Goal: Transaction & Acquisition: Purchase product/service

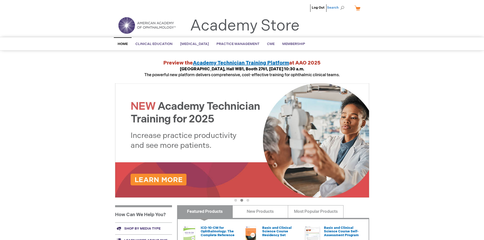
click at [344, 8] on span "Search" at bounding box center [336, 8] width 19 height 10
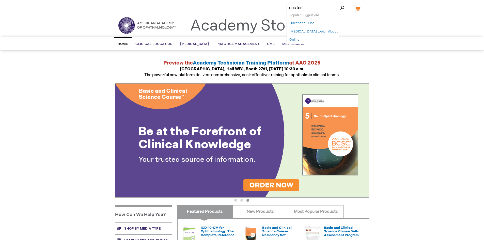
type input "ocs test"
click at [341, 4] on button "Search" at bounding box center [343, 8] width 4 height 8
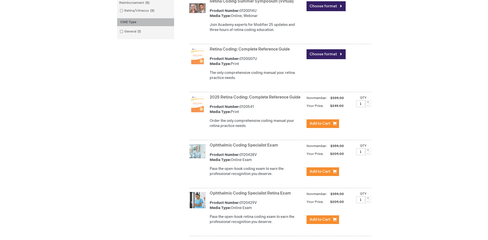
scroll to position [178, 0]
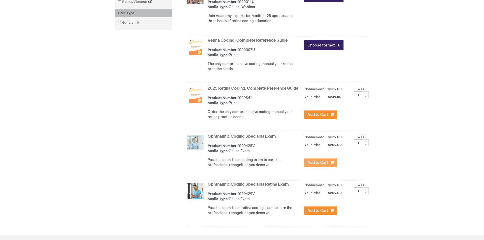
click at [318, 165] on span "Add to Cart" at bounding box center [318, 162] width 21 height 5
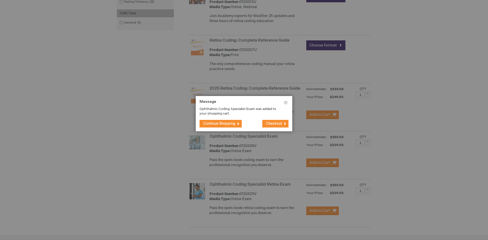
click at [277, 125] on span "Checkout" at bounding box center [274, 124] width 16 height 4
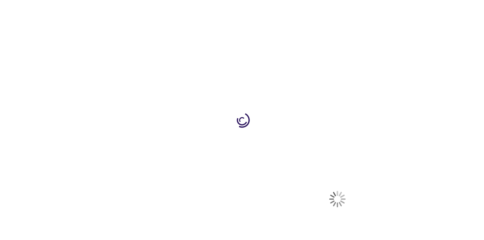
select select "US"
select select "12"
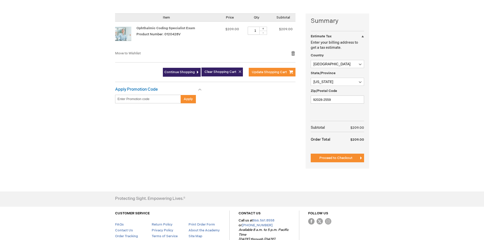
scroll to position [127, 0]
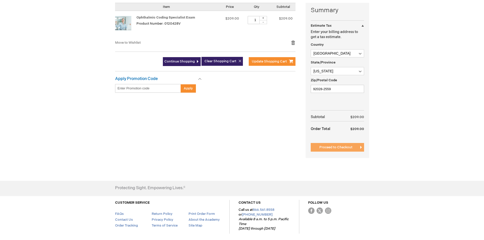
click at [341, 147] on span "Proceed to Checkout" at bounding box center [336, 147] width 33 height 4
click at [0, 113] on div at bounding box center [0, 113] width 0 height 0
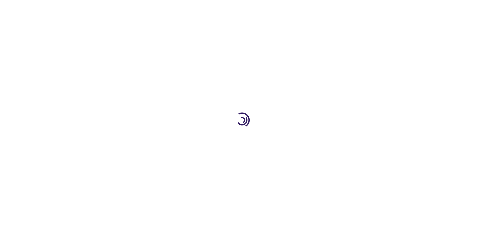
scroll to position [83, 0]
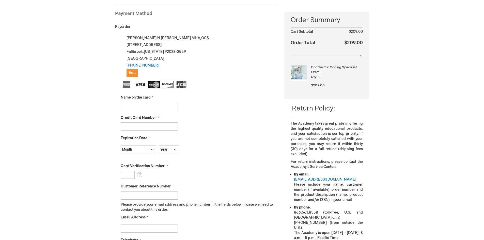
click at [142, 107] on input "Name on the card" at bounding box center [149, 106] width 57 height 8
type input "LINDSAY STRATTON"
click at [141, 123] on input "Credit Card Number" at bounding box center [149, 127] width 57 height 8
type input "4246315292687025"
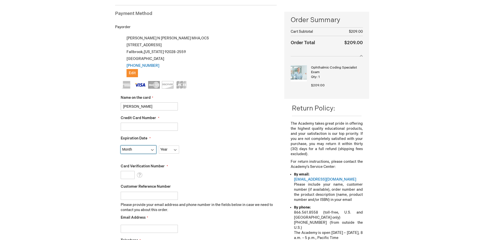
click at [135, 152] on select "Month 01 - January 02 - February 03 - March 04 - April 05 - May 06 - June 07 - …" at bounding box center [139, 150] width 36 height 8
select select "7"
click at [121, 146] on select "Month 01 - January 02 - February 03 - March 04 - April 05 - May 06 - June 07 - …" at bounding box center [139, 150] width 36 height 8
click at [171, 149] on select "Year 2025 2026 2027 2028 2029 2030 2031 2032 2033 2034 2035" at bounding box center [169, 150] width 20 height 8
select select "2029"
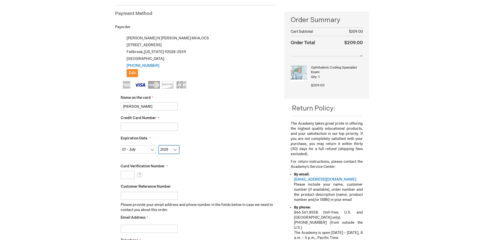
click at [159, 146] on select "Year 2025 2026 2027 2028 2029 2030 2031 2032 2033 2034 2035" at bounding box center [169, 150] width 20 height 8
click at [130, 174] on input "Card Verification Number" at bounding box center [128, 175] width 14 height 8
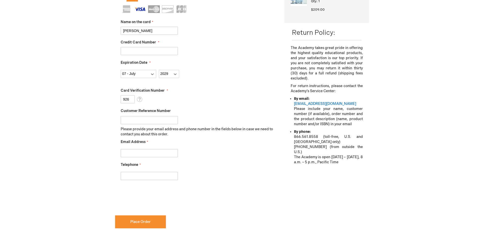
scroll to position [146, 0]
type input "926"
click at [136, 152] on input "Email Address" at bounding box center [149, 153] width 57 height 8
type input "lindsay@eyemedmanagement.com"
click at [141, 175] on input "Telephone" at bounding box center [149, 176] width 57 height 8
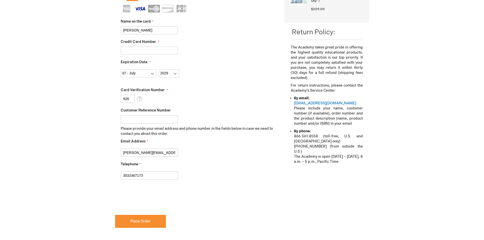
type input "3032467173"
click at [105, 181] on div "Log Out Search My Cart 1 1 items CLOSE RECENTLY ADDED ITEM(S) Close Recently ad…" at bounding box center [242, 107] width 484 height 507
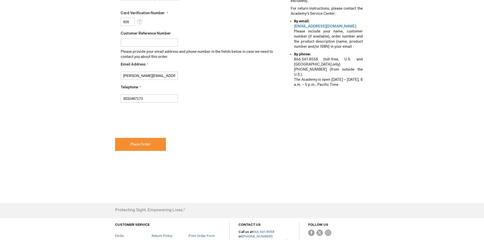
checkbox input "true"
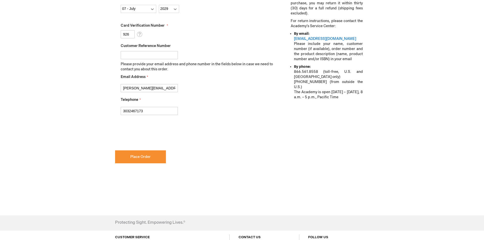
scroll to position [229, 0]
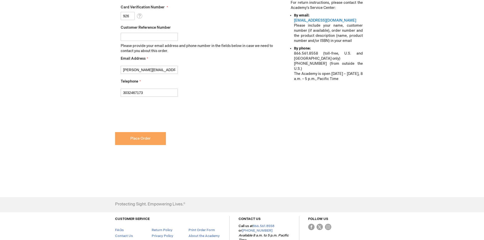
click at [137, 140] on span "Place Order" at bounding box center [140, 139] width 20 height 4
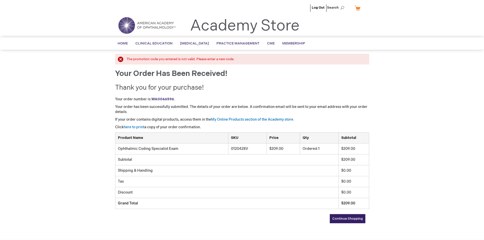
click at [127, 59] on div "The promotion code you entered is not valid. Please enter a new code." at bounding box center [246, 59] width 238 height 5
